Goal: Check status

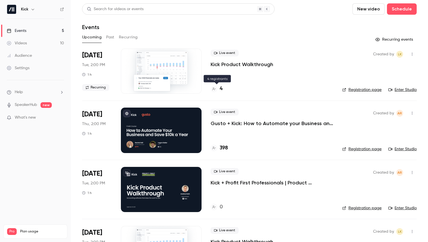
click at [222, 87] on h4 "4" at bounding box center [221, 89] width 3 height 8
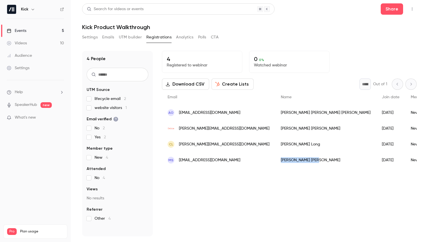
drag, startPoint x: 276, startPoint y: 160, endPoint x: 253, endPoint y: 163, distance: 23.1
click at [275, 163] on div "[PERSON_NAME]" at bounding box center [325, 161] width 101 height 16
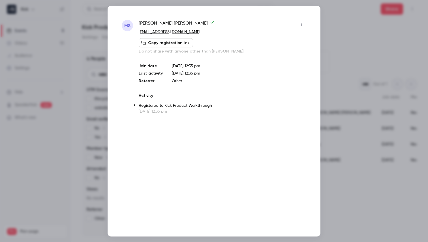
click at [339, 208] on div at bounding box center [214, 121] width 428 height 242
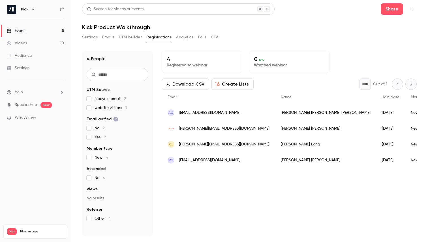
click at [193, 187] on div "4 Registered to webinar 0 0 % Watched webinar Download CSV Create Lists * Out o…" at bounding box center [289, 144] width 255 height 186
click at [27, 117] on span "What's new" at bounding box center [25, 118] width 21 height 6
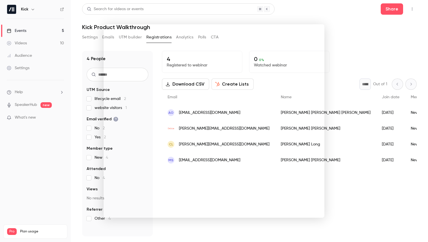
click at [340, 77] on div at bounding box center [214, 121] width 428 height 242
